Goal: Task Accomplishment & Management: Manage account settings

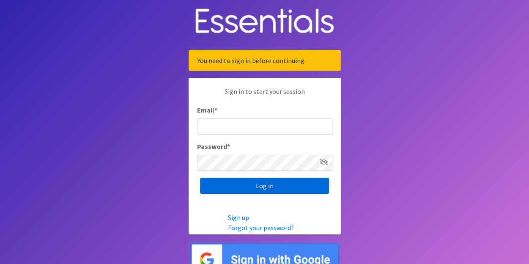
type input "[EMAIL_ADDRESS][DOMAIN_NAME]"
click at [261, 183] on input "Log in" at bounding box center [264, 186] width 129 height 16
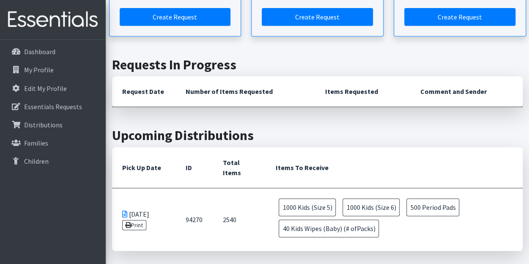
scroll to position [179, 0]
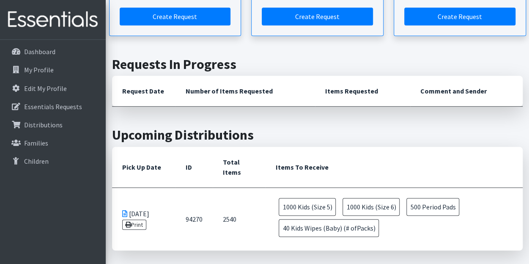
click at [123, 211] on icon at bounding box center [124, 213] width 5 height 7
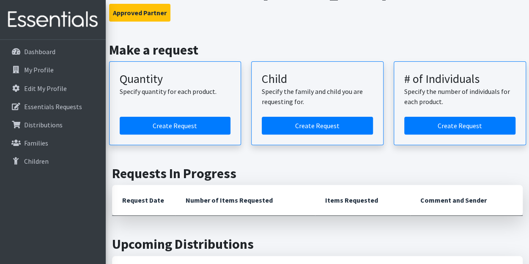
scroll to position [70, 0]
